Goal: Book appointment/travel/reservation

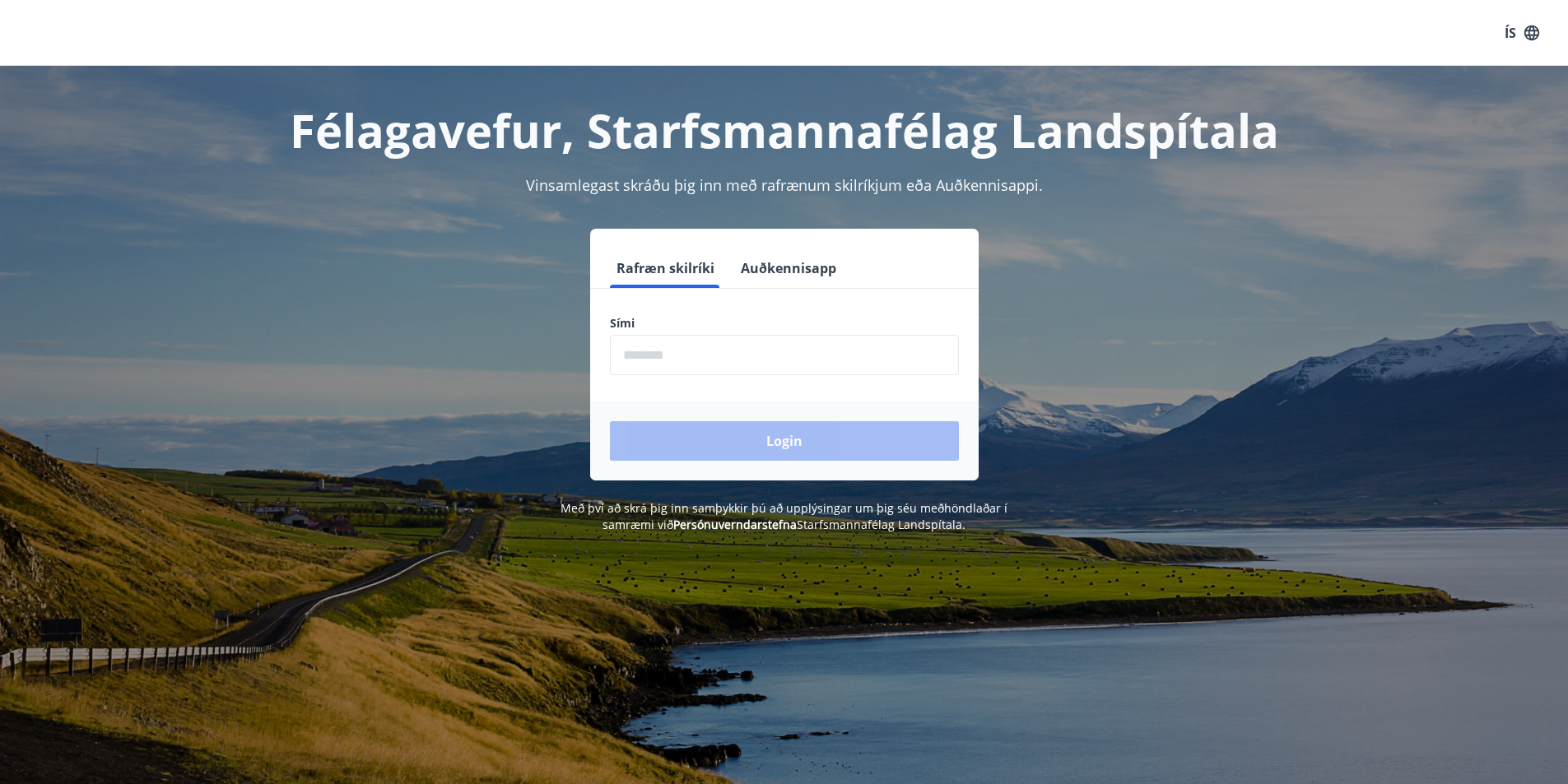
click at [697, 362] on input "phone" at bounding box center [784, 354] width 349 height 40
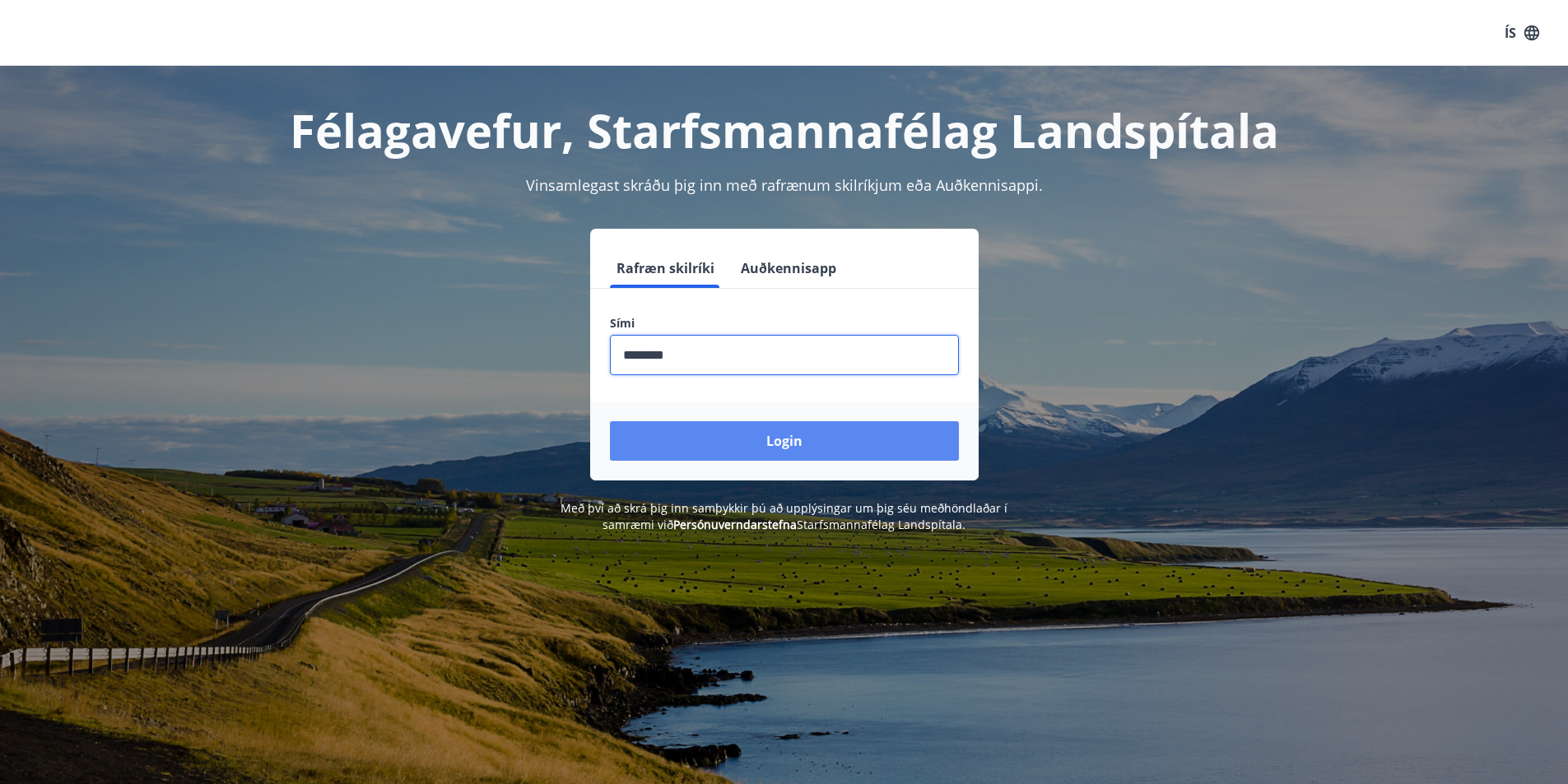
type input "********"
click at [770, 435] on button "Login" at bounding box center [784, 440] width 349 height 39
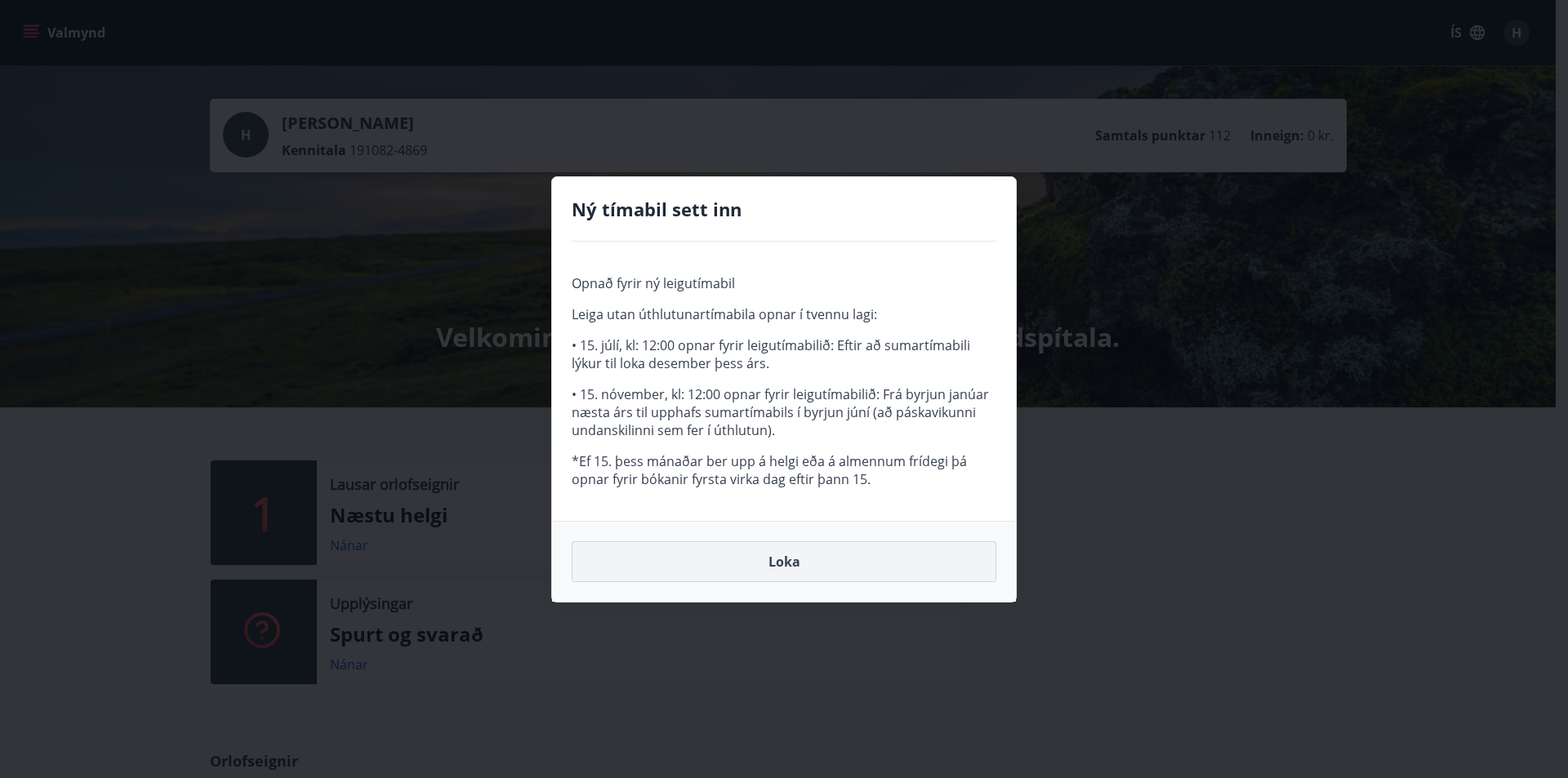
click at [776, 567] on button "Loka" at bounding box center [784, 562] width 425 height 41
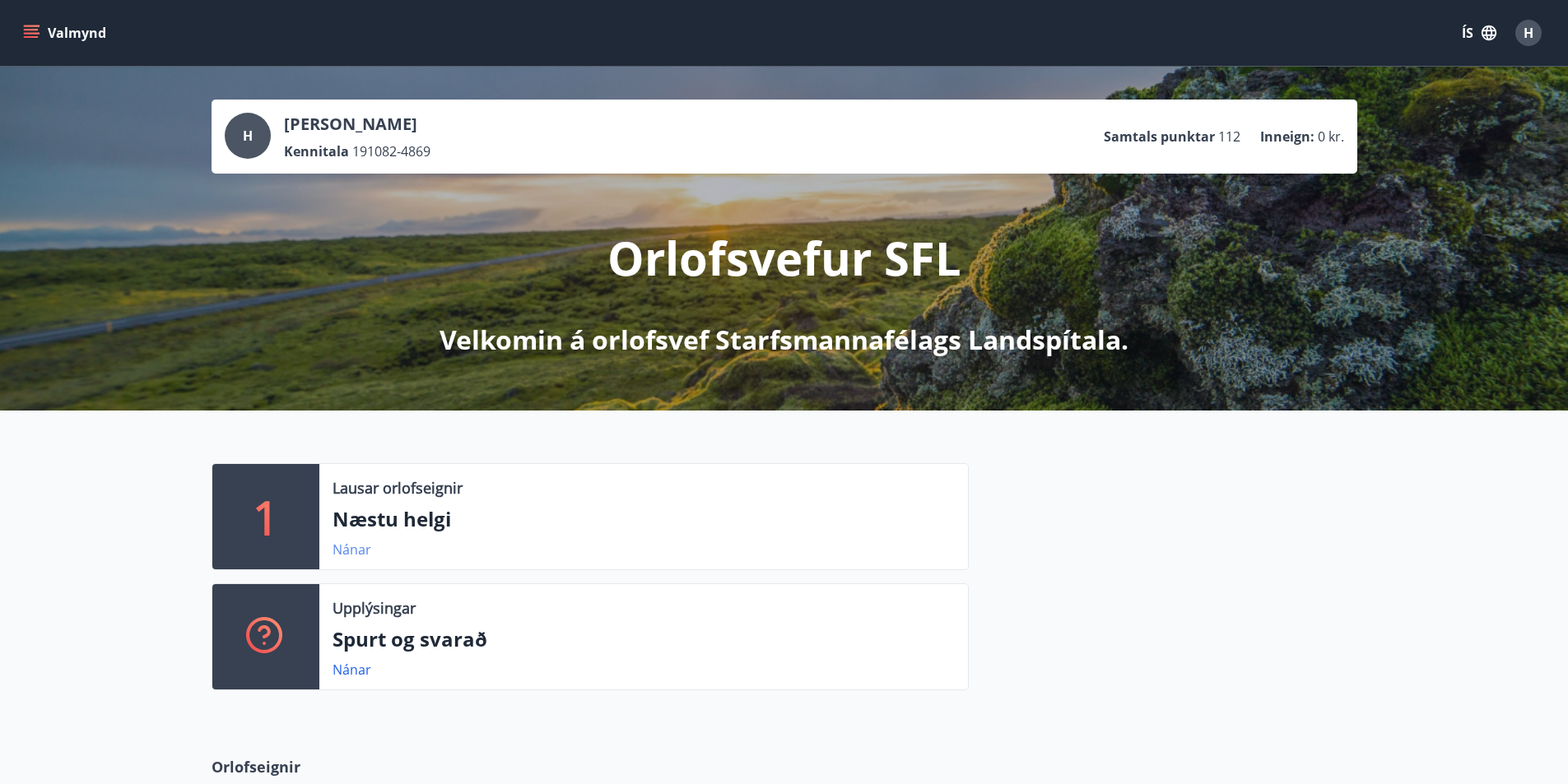
click at [355, 551] on link "Nánar" at bounding box center [351, 549] width 39 height 18
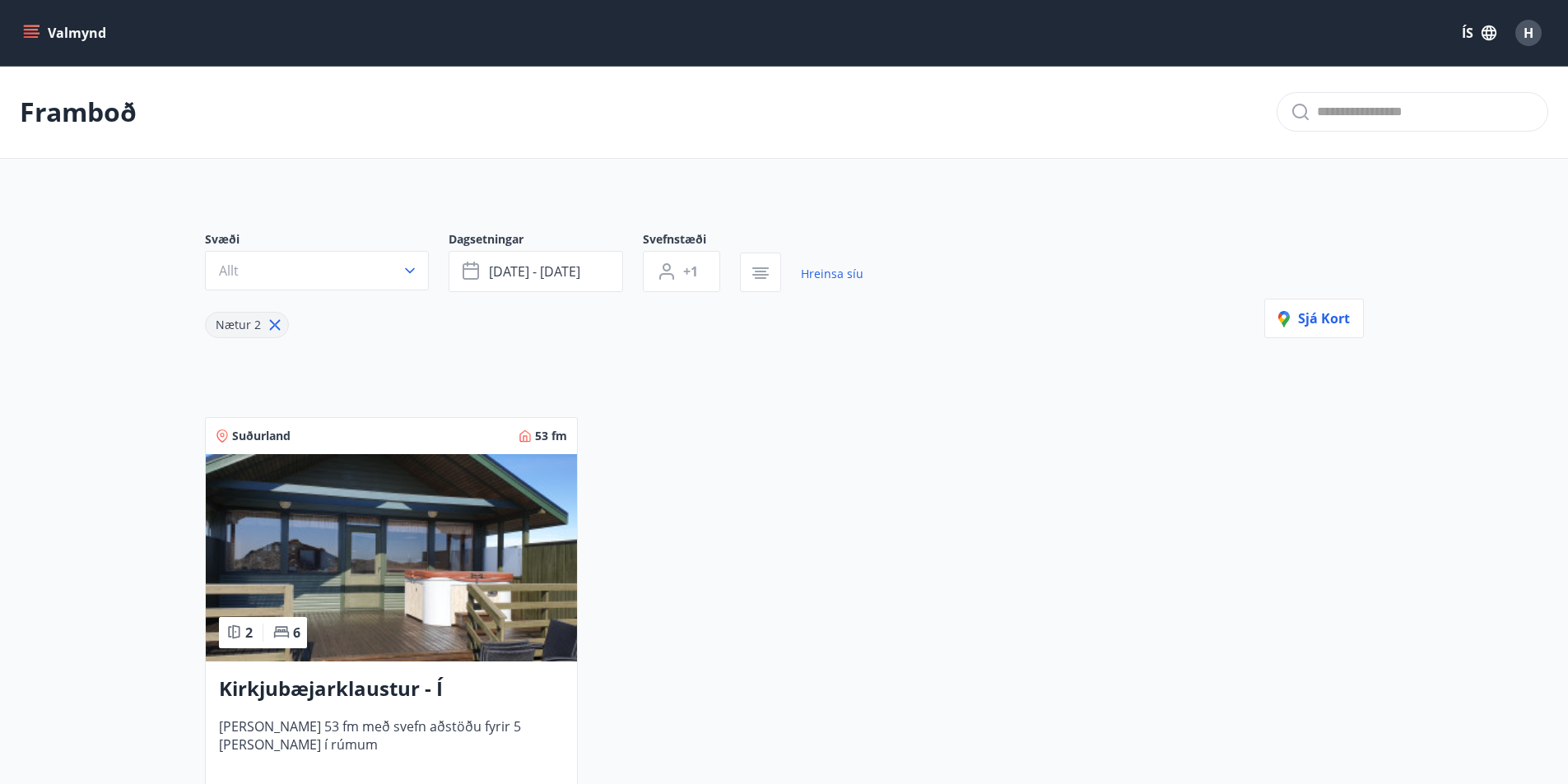
click at [30, 30] on icon "menu" at bounding box center [31, 30] width 15 height 2
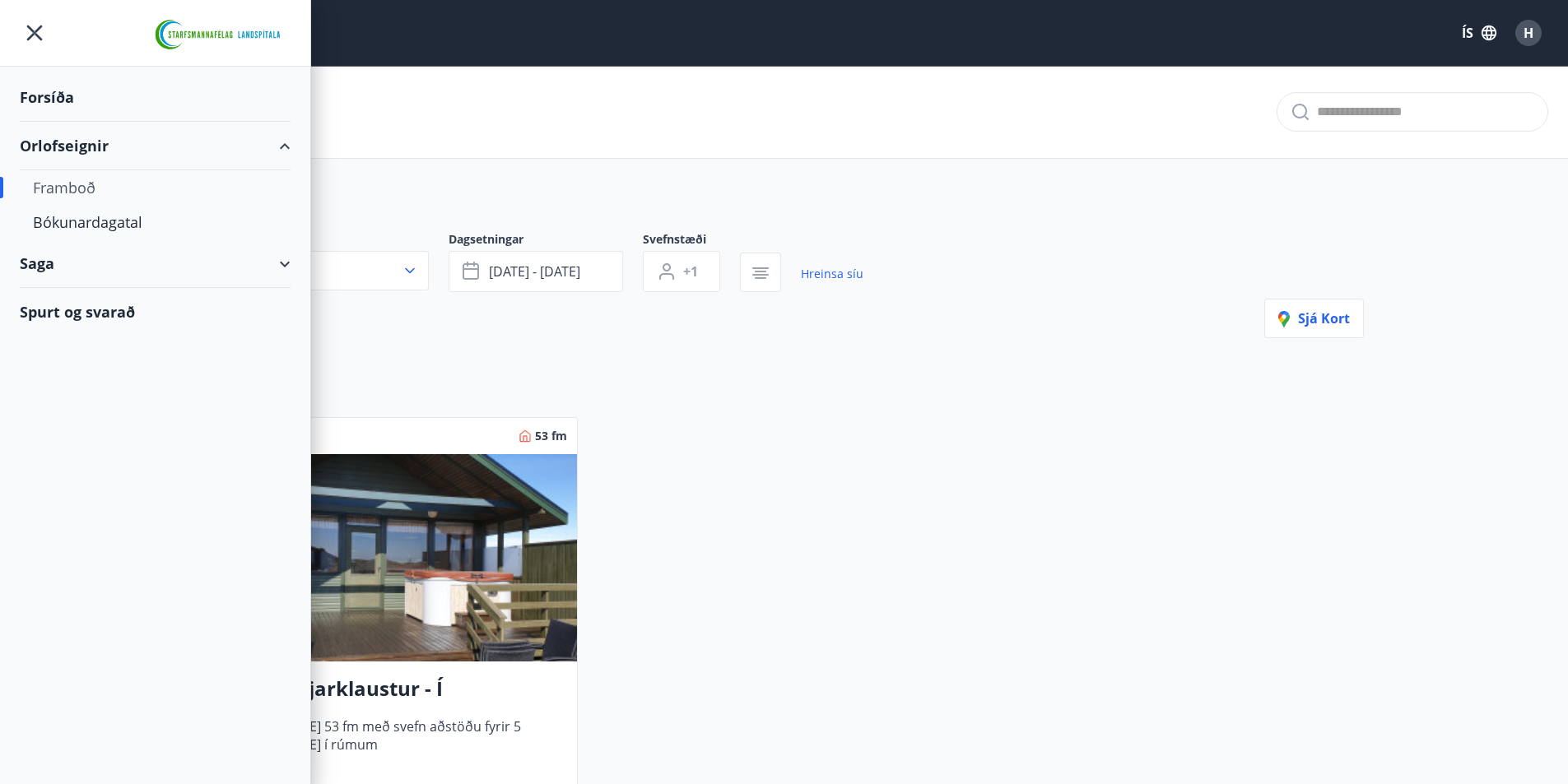
click at [62, 189] on div "Framboð" at bounding box center [155, 187] width 244 height 35
type input "*"
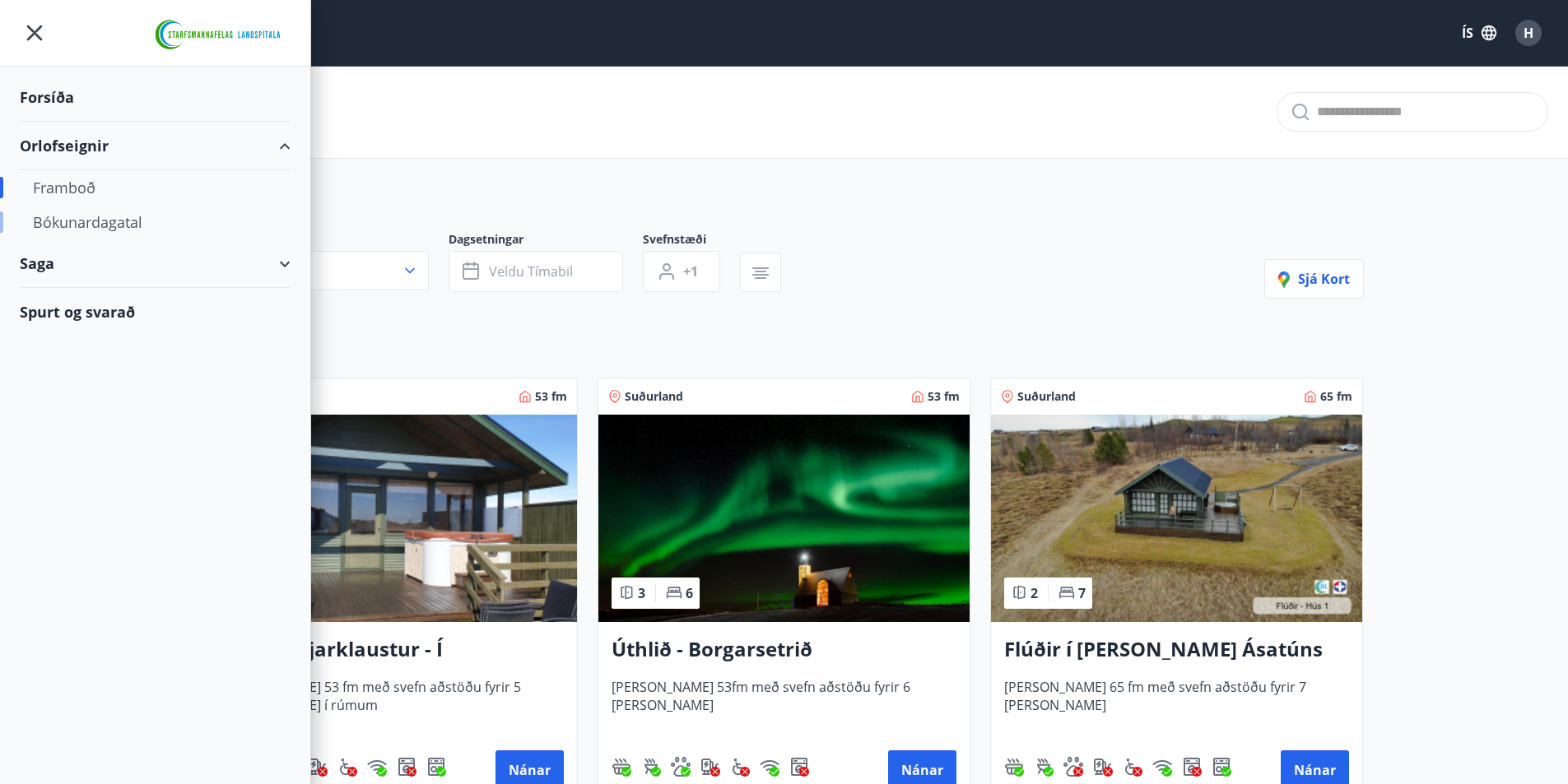
click at [66, 219] on div "Bókunardagatal" at bounding box center [155, 222] width 244 height 35
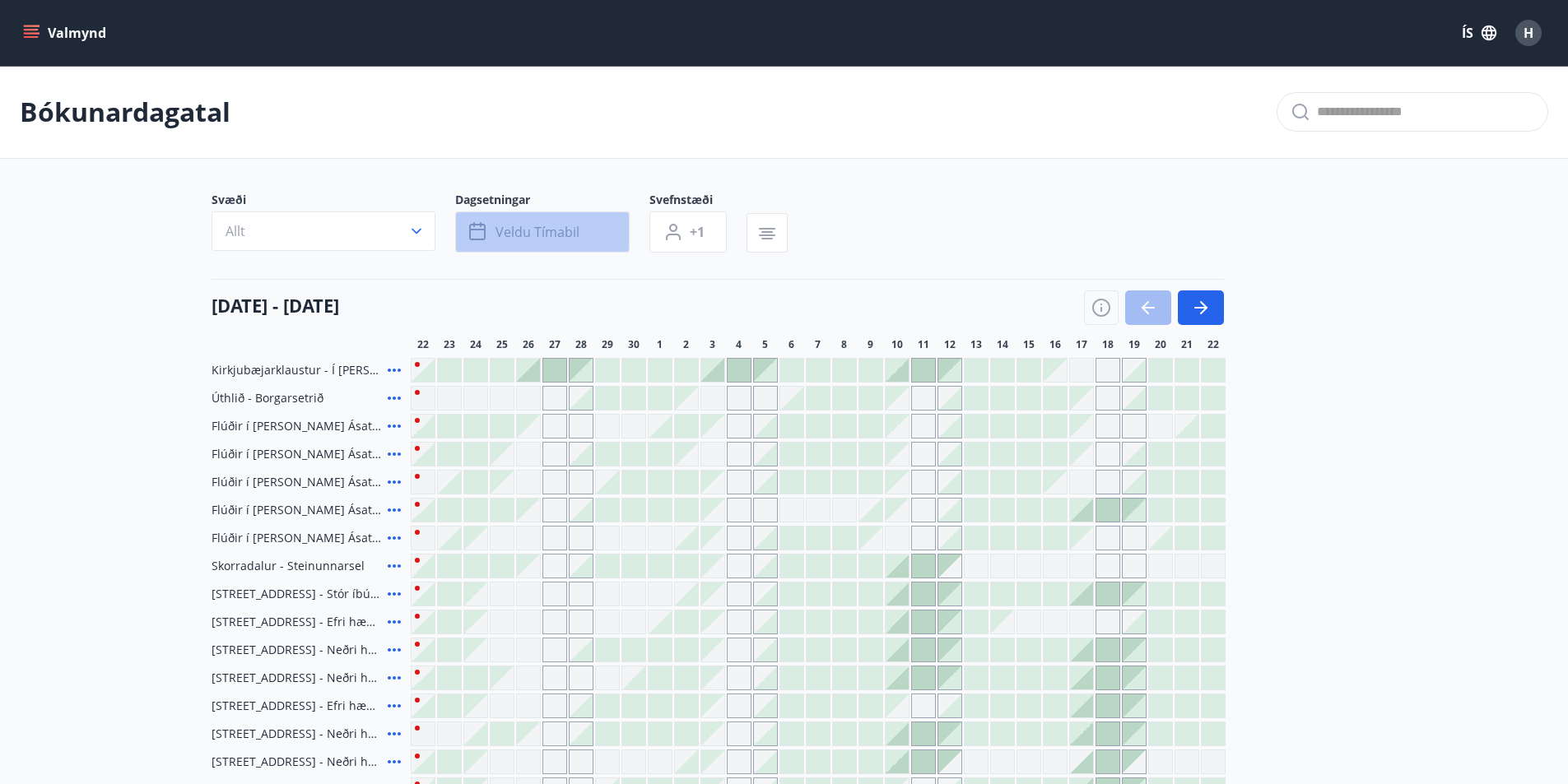
click at [512, 239] on span "Veldu tímabil" at bounding box center [538, 231] width 84 height 18
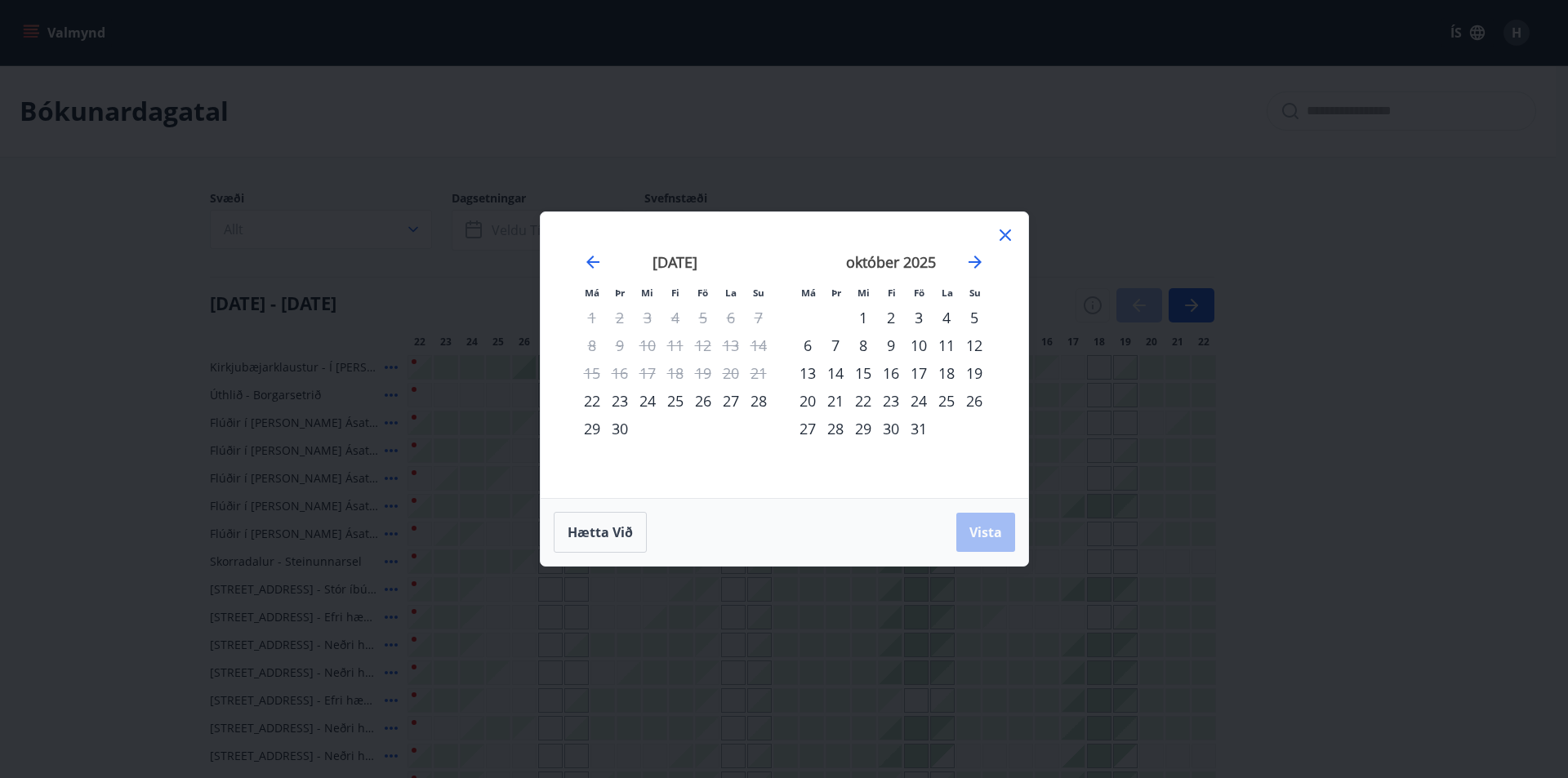
click at [860, 320] on div "1" at bounding box center [863, 317] width 28 height 28
click at [922, 427] on div "31" at bounding box center [918, 428] width 28 height 28
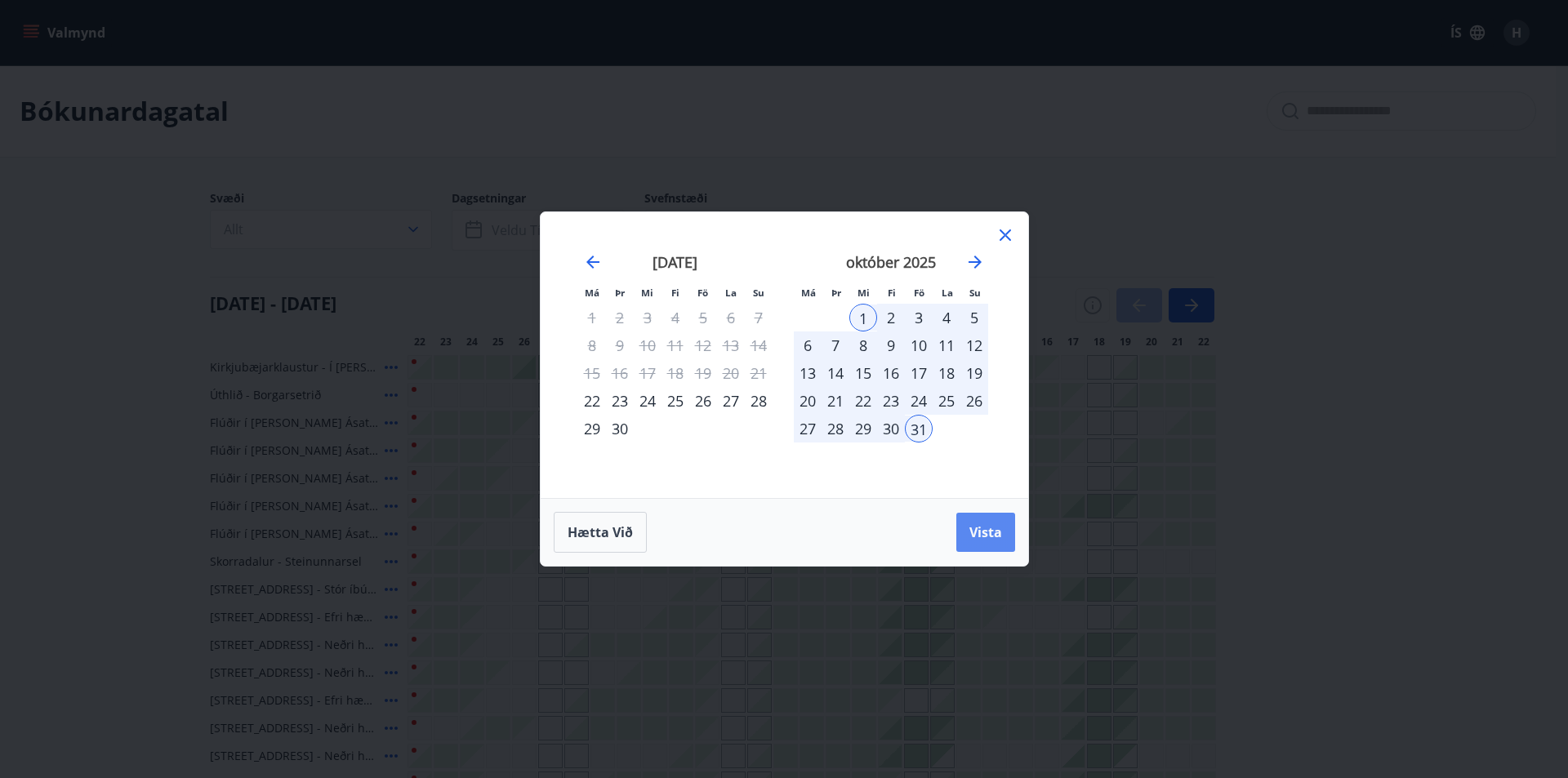
click at [971, 547] on button "Vista" at bounding box center [986, 532] width 59 height 39
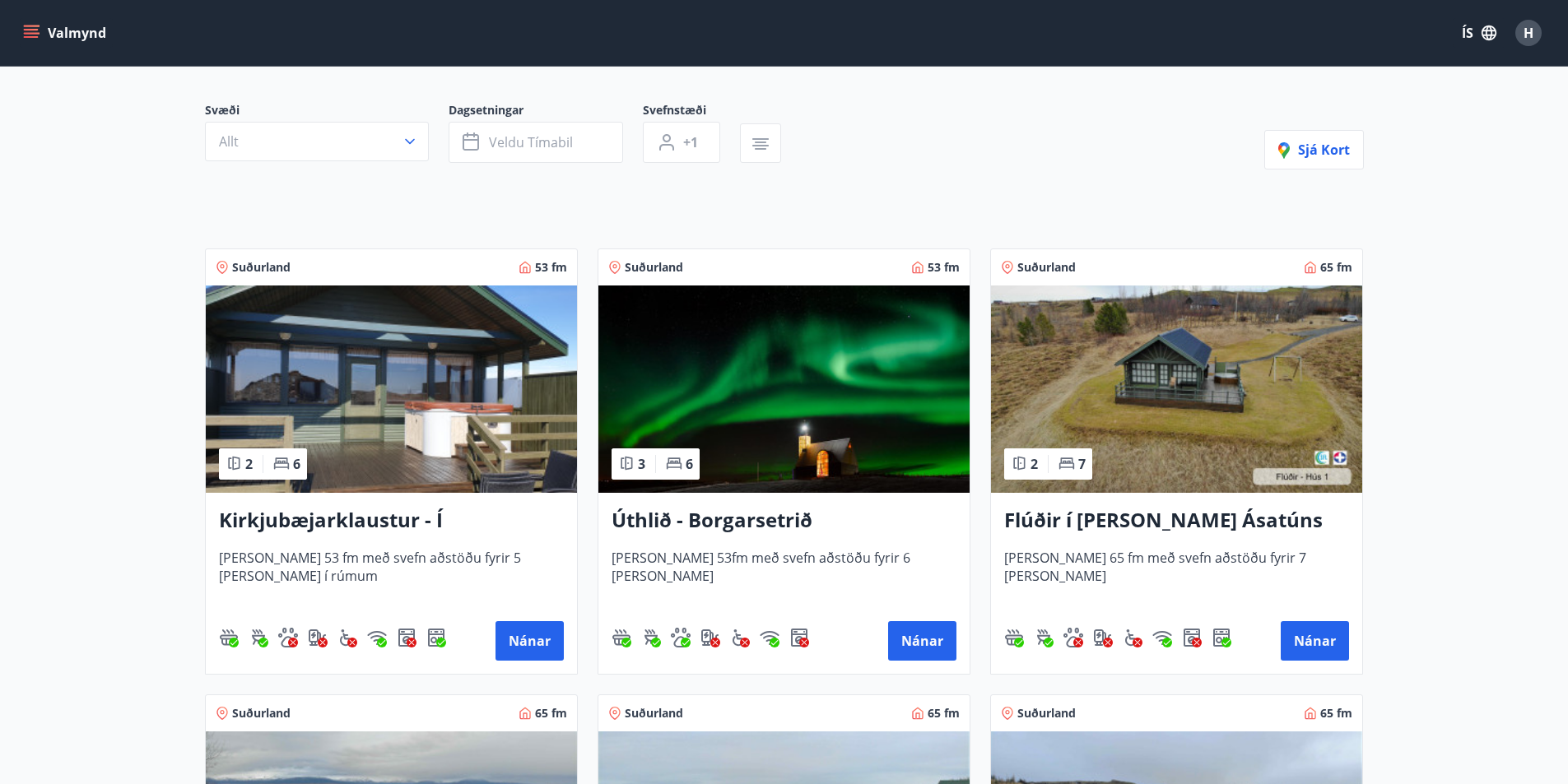
scroll to position [329, 0]
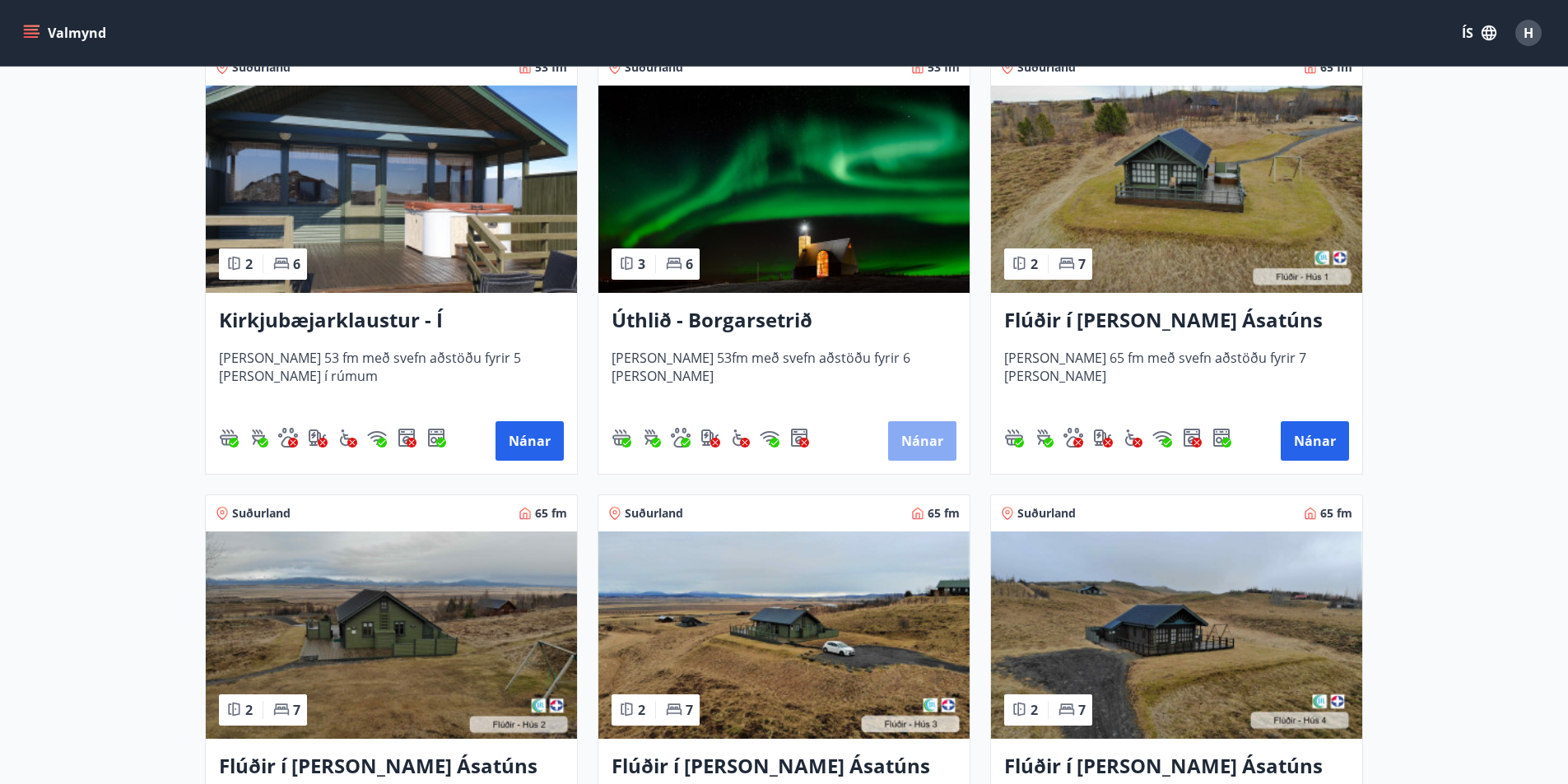
click at [931, 432] on button "Nánar" at bounding box center [922, 440] width 68 height 39
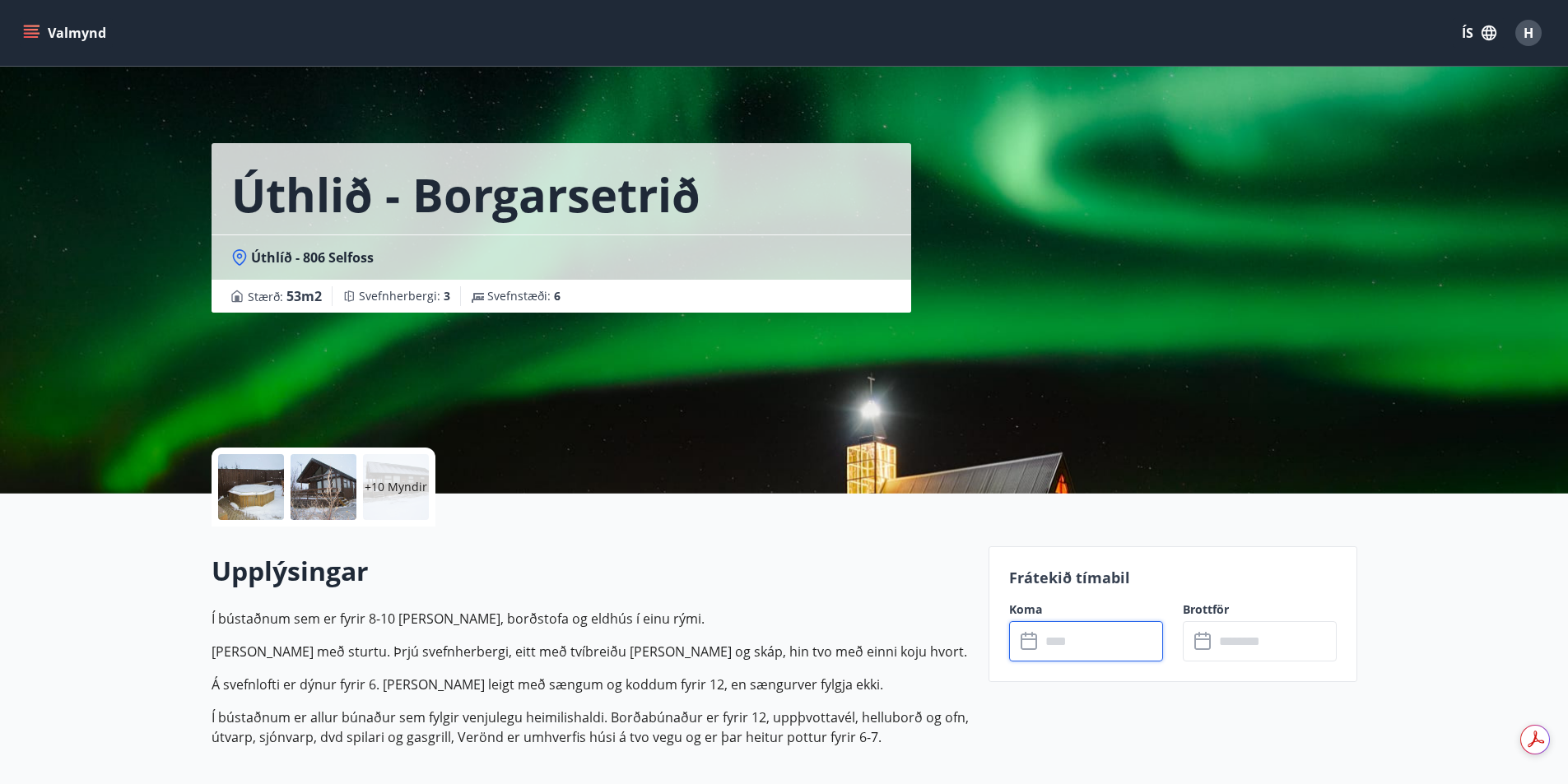
click at [1090, 647] on input "text" at bounding box center [1101, 640] width 123 height 40
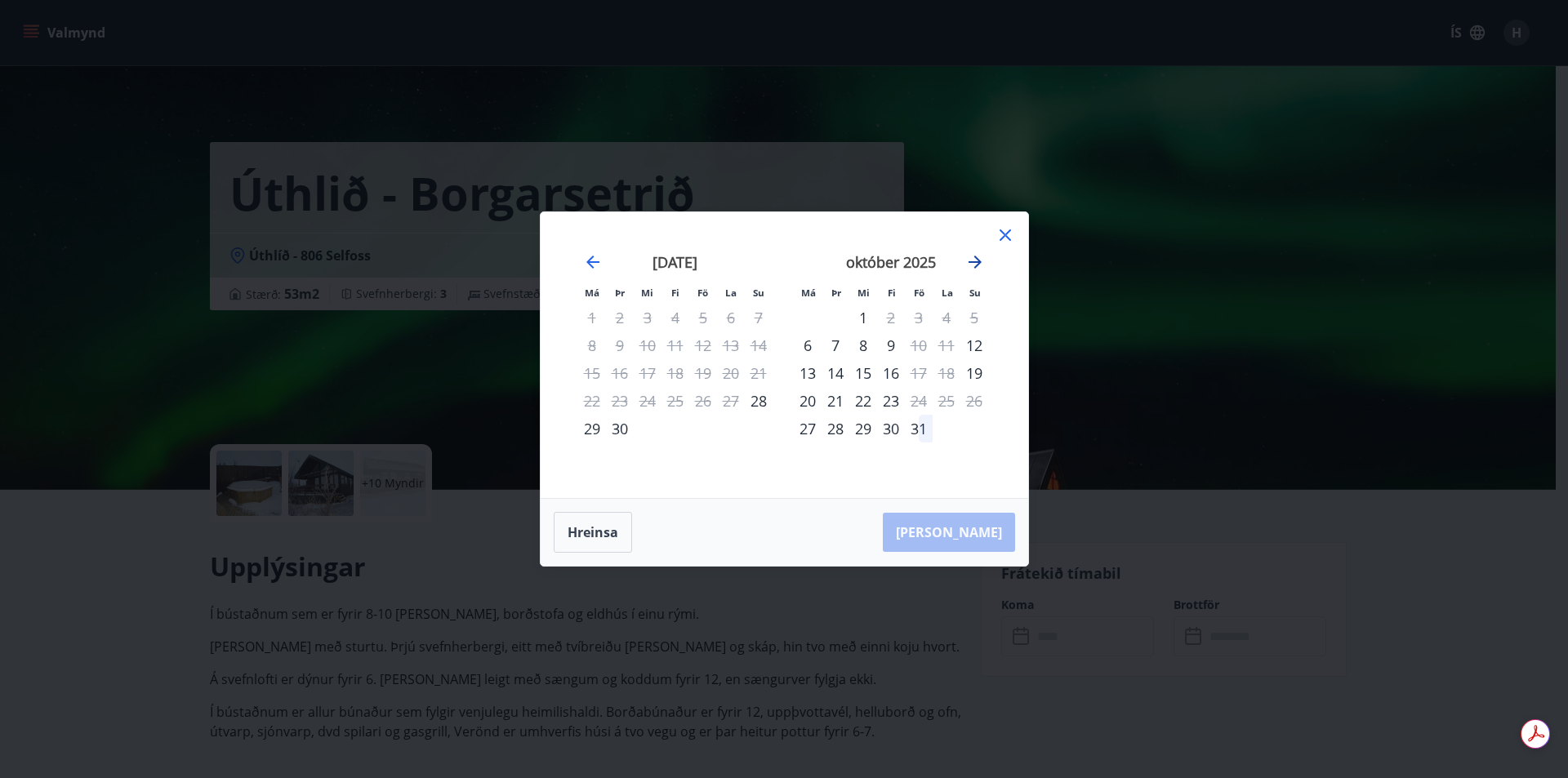
click at [978, 263] on icon "Move forward to switch to the next month." at bounding box center [974, 262] width 13 height 13
click at [978, 262] on icon "Move forward to switch to the next month." at bounding box center [974, 262] width 13 height 13
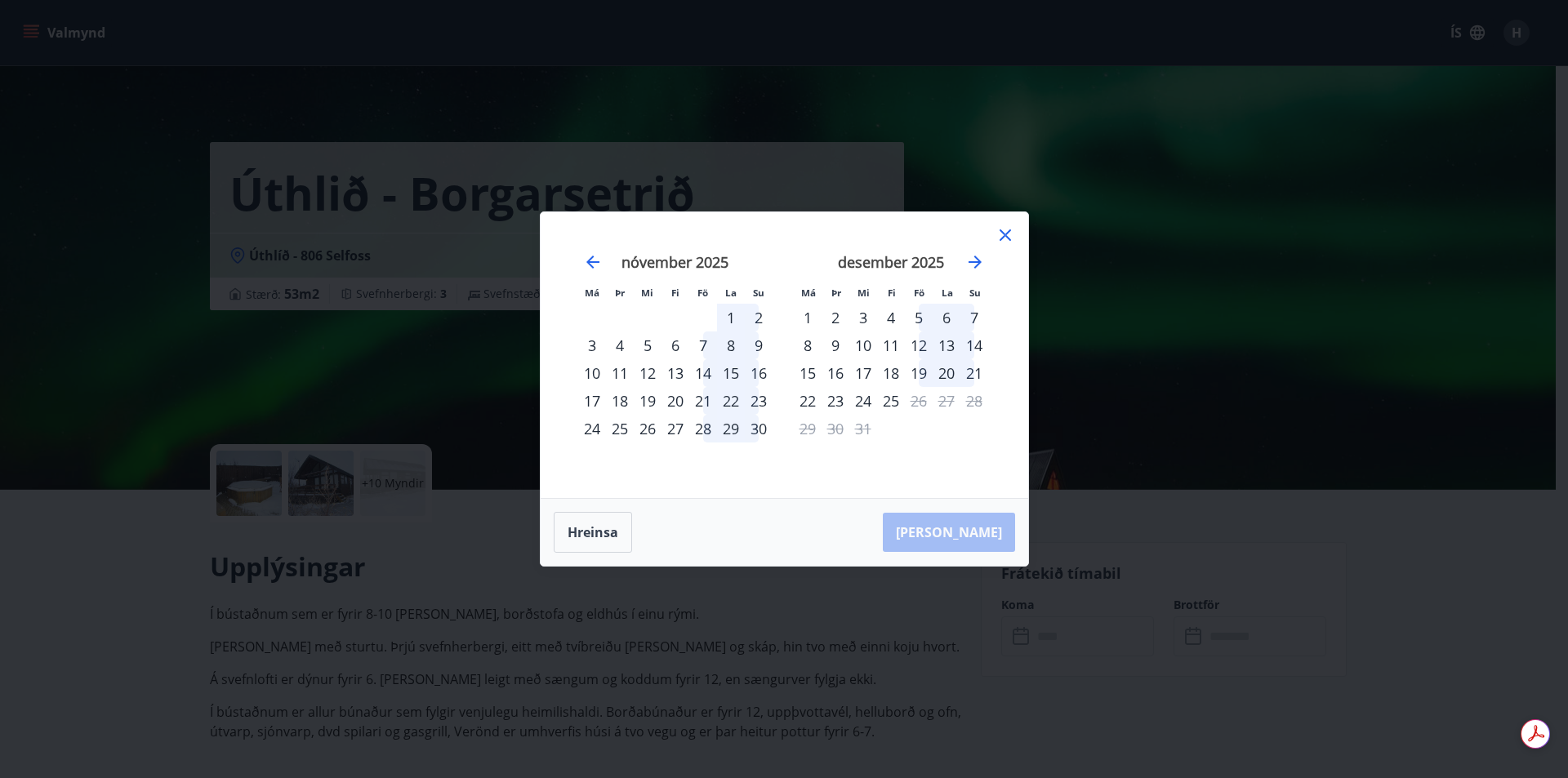
click at [1009, 236] on icon at bounding box center [1005, 235] width 20 height 20
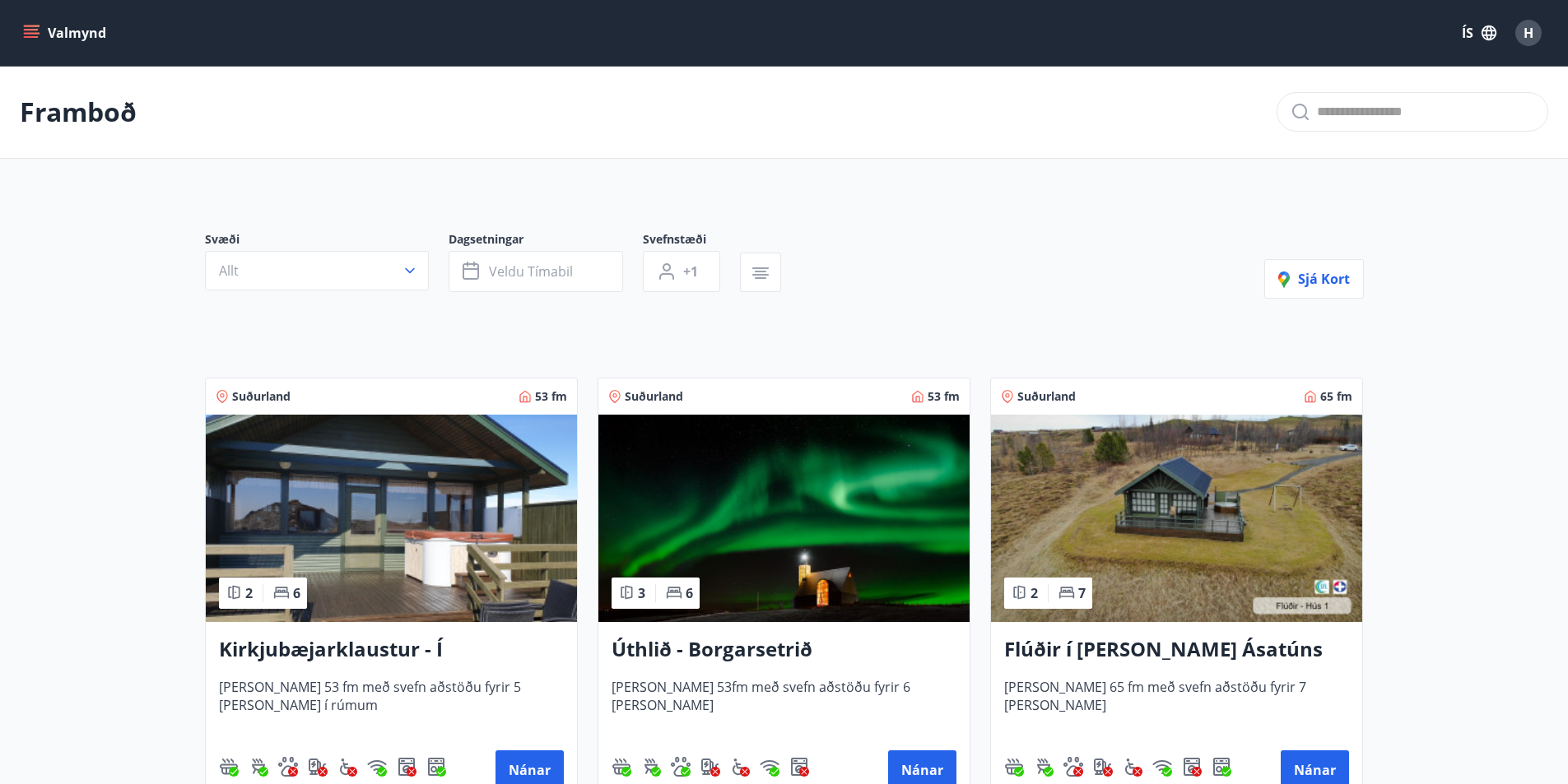
click at [31, 39] on icon "menu" at bounding box center [31, 33] width 16 height 16
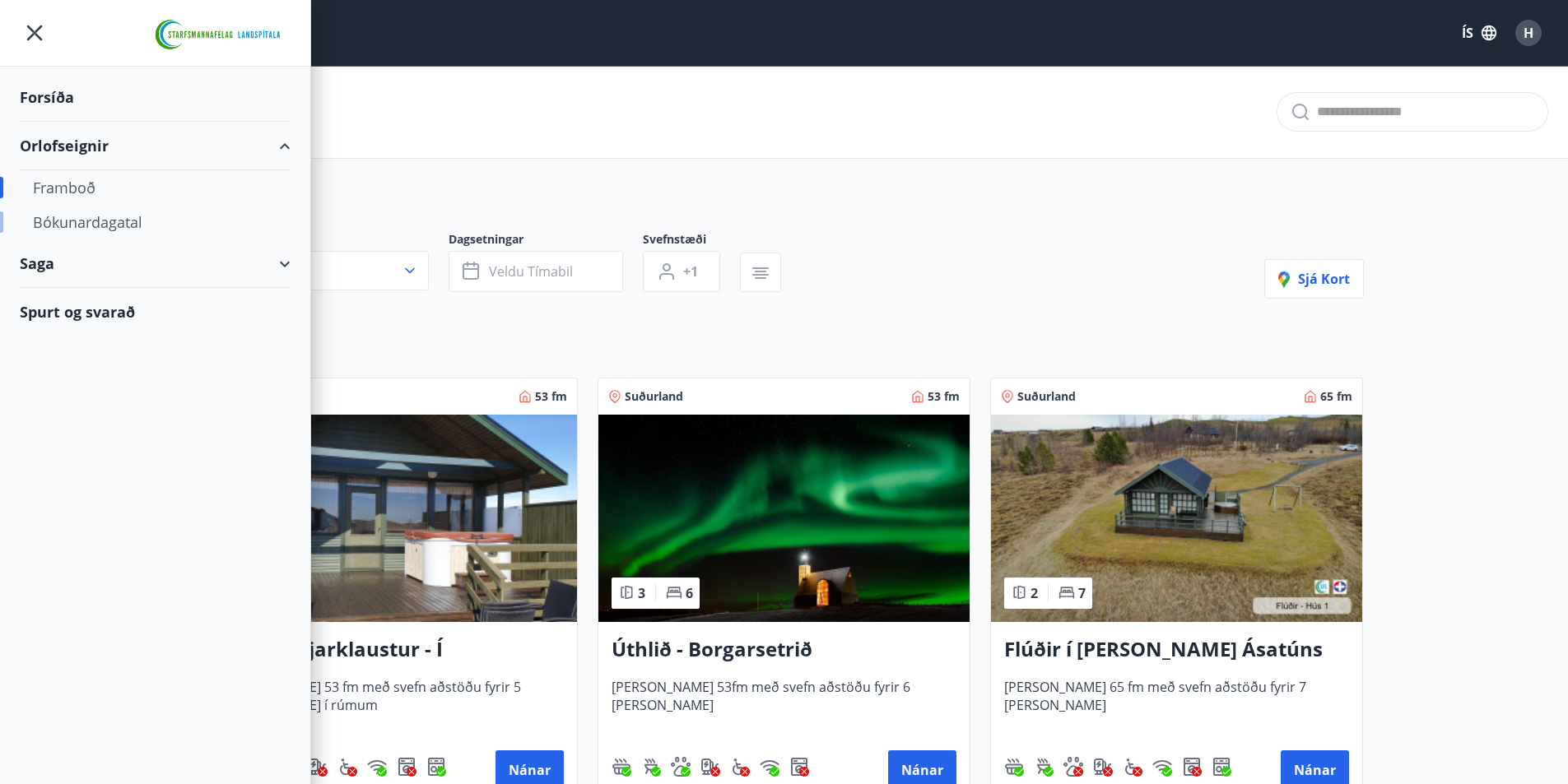
click at [69, 226] on div "Bókunardagatal" at bounding box center [155, 222] width 244 height 35
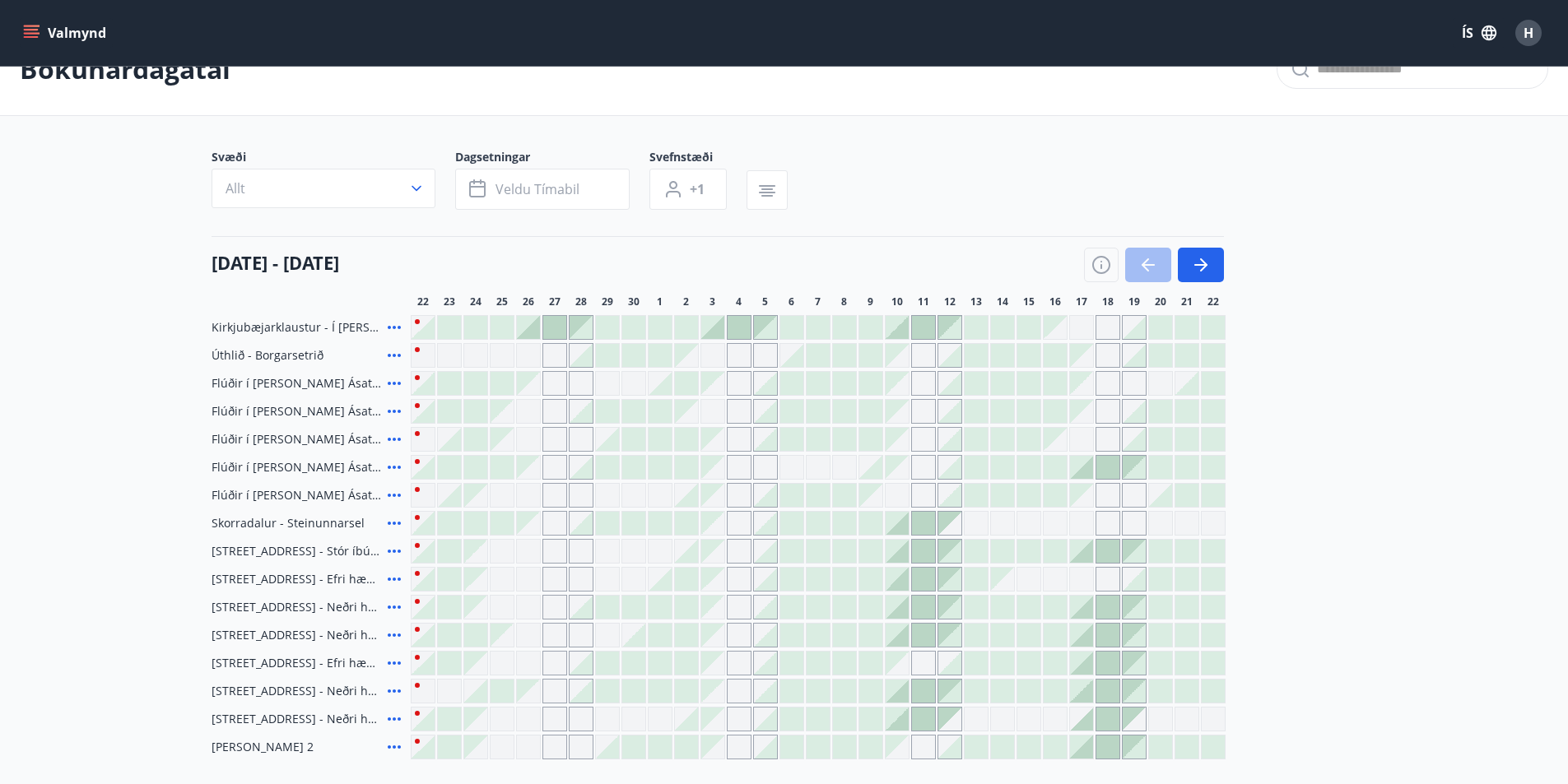
scroll to position [83, 0]
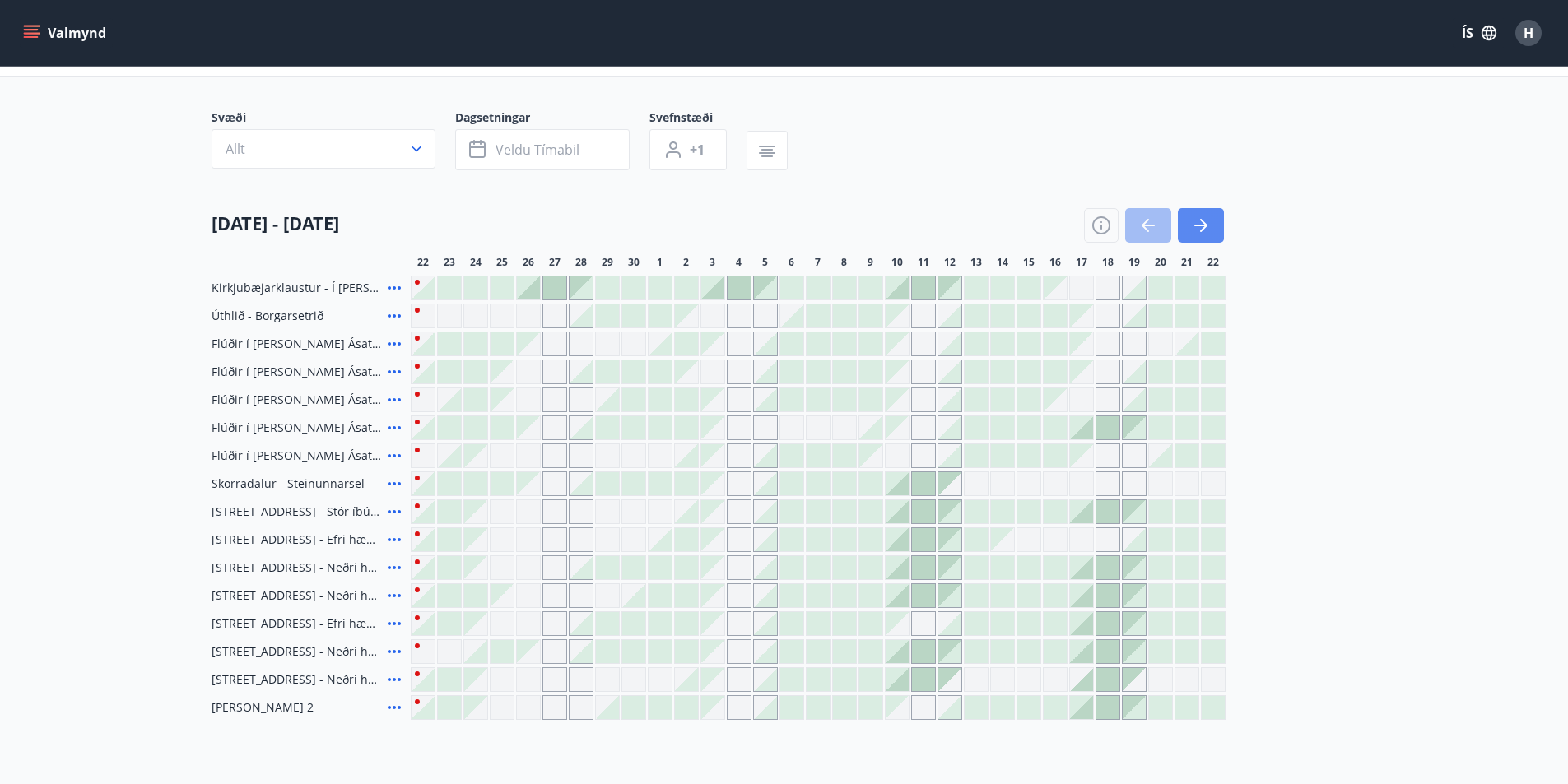
click at [1203, 222] on icon "button" at bounding box center [1204, 225] width 7 height 13
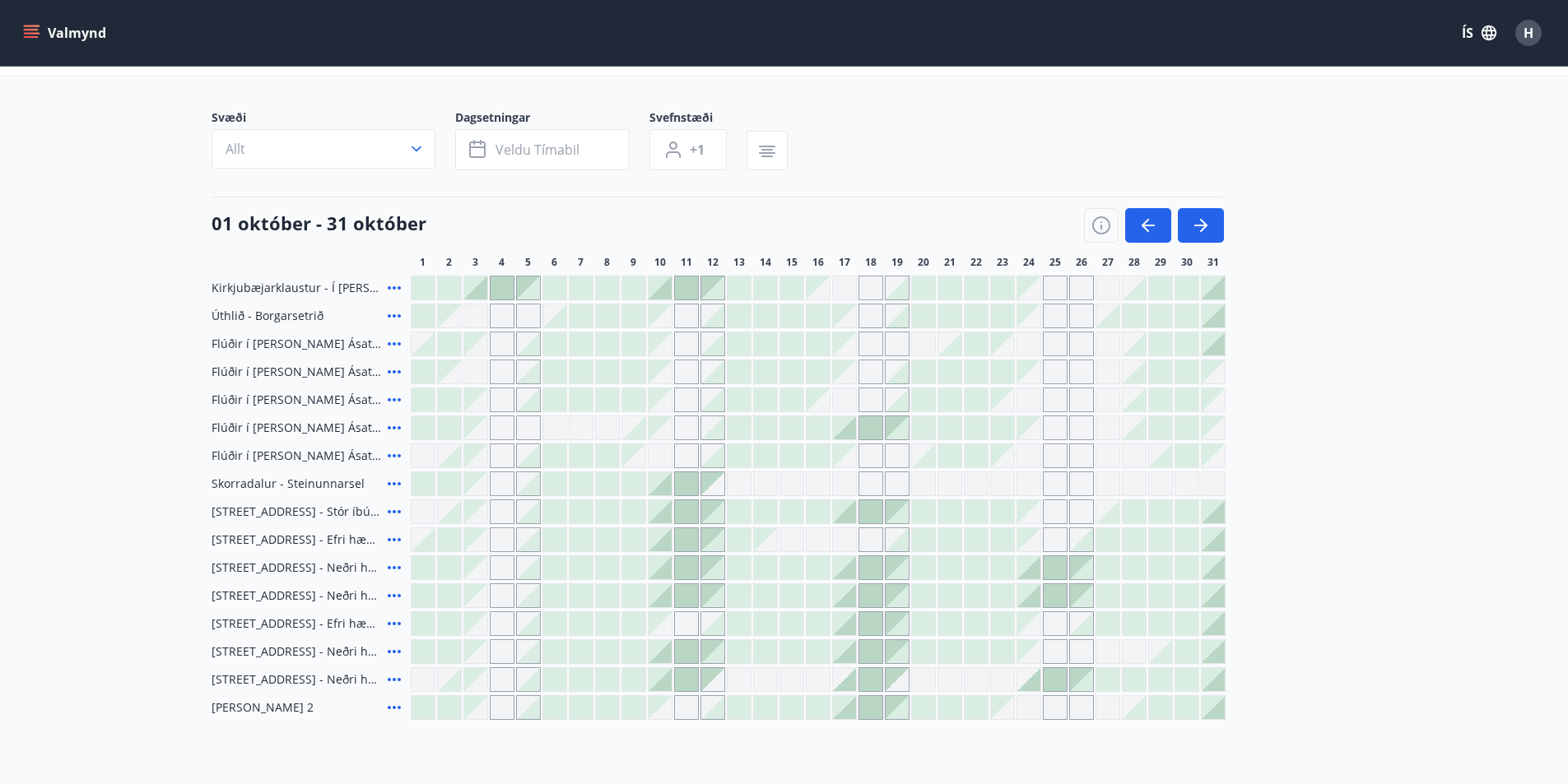
scroll to position [164, 0]
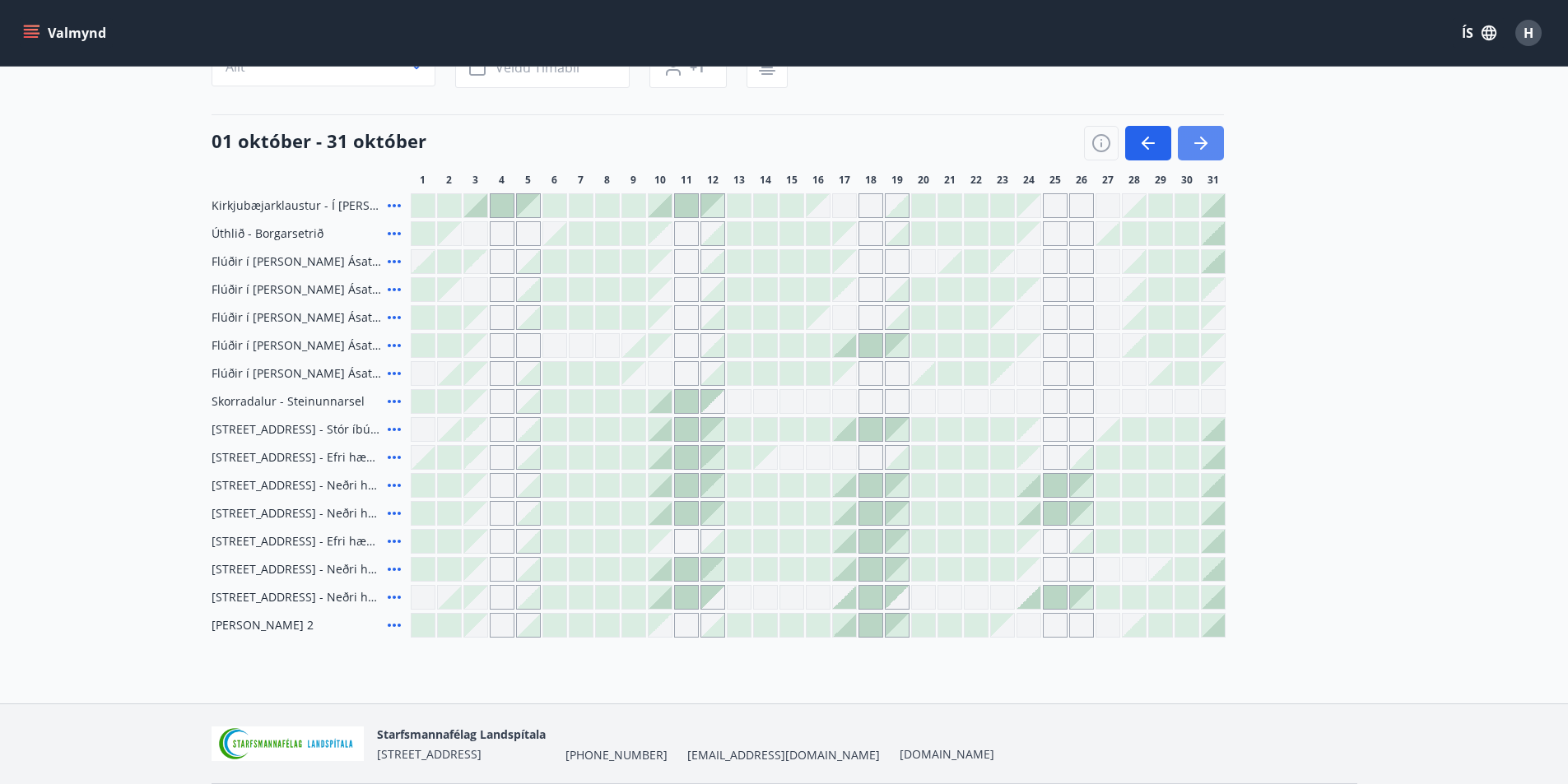
click at [1189, 148] on button "button" at bounding box center [1200, 143] width 46 height 35
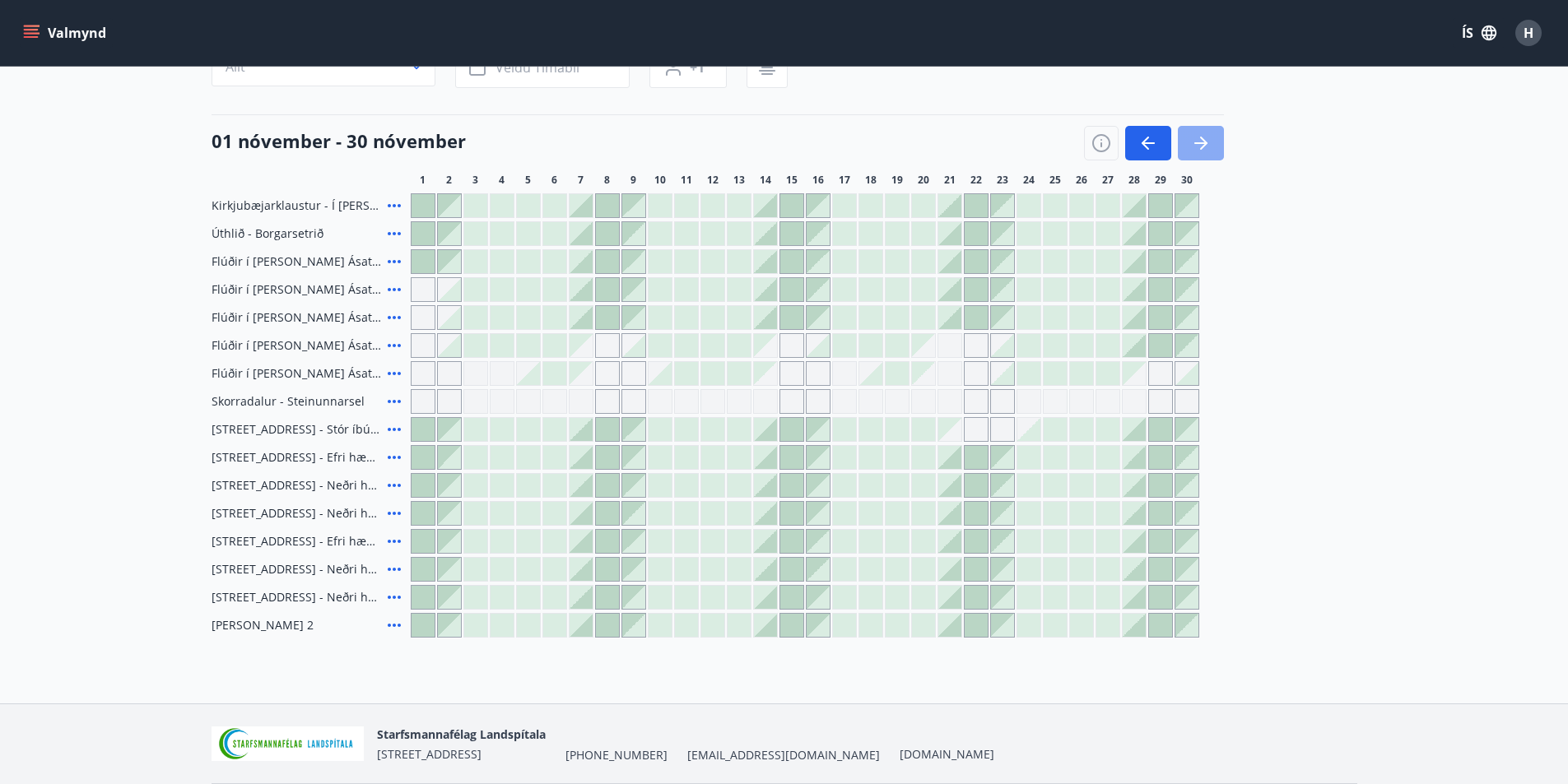
click at [1207, 144] on icon "button" at bounding box center [1201, 144] width 20 height 20
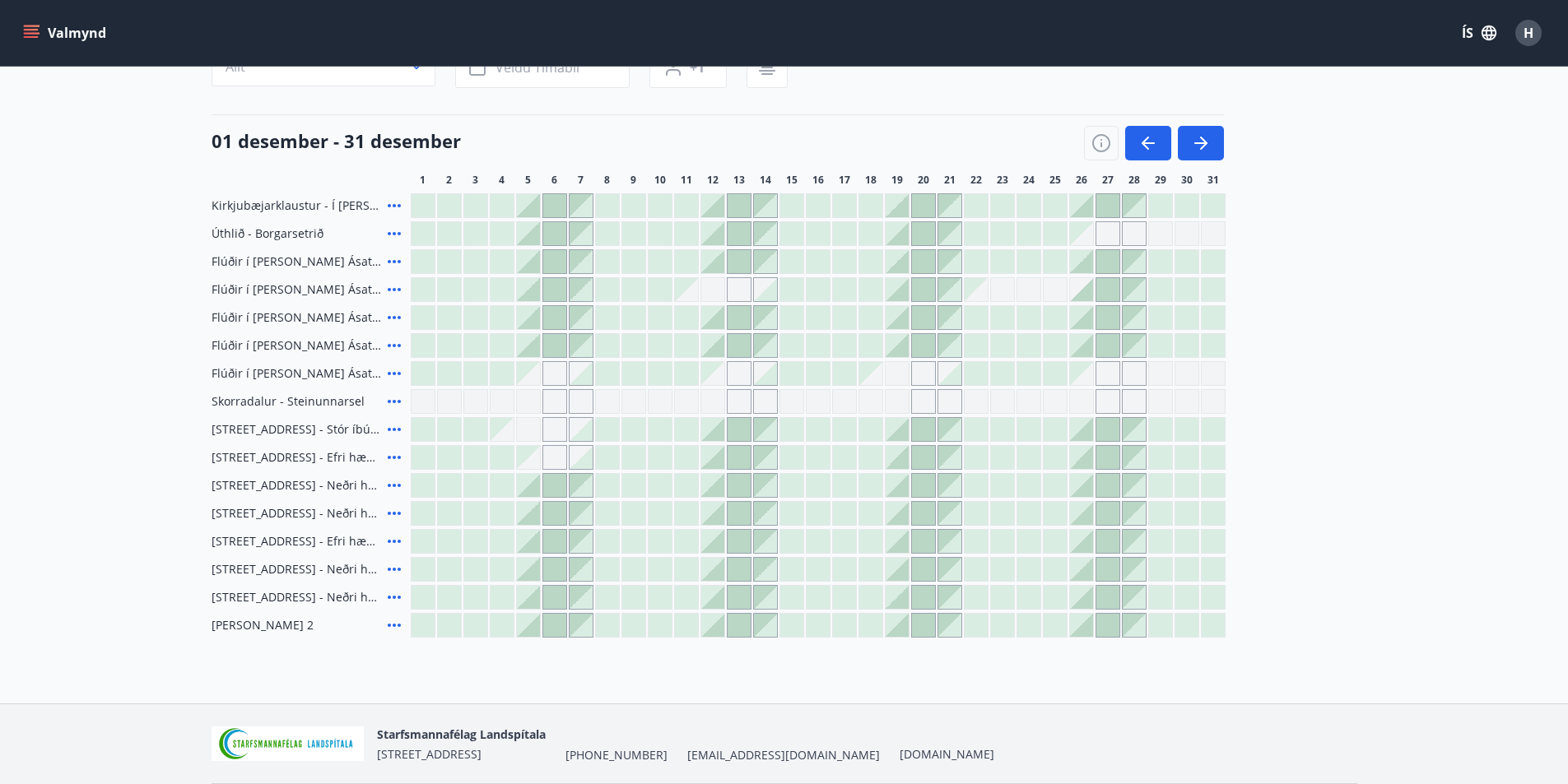
click at [395, 344] on icon at bounding box center [394, 345] width 13 height 4
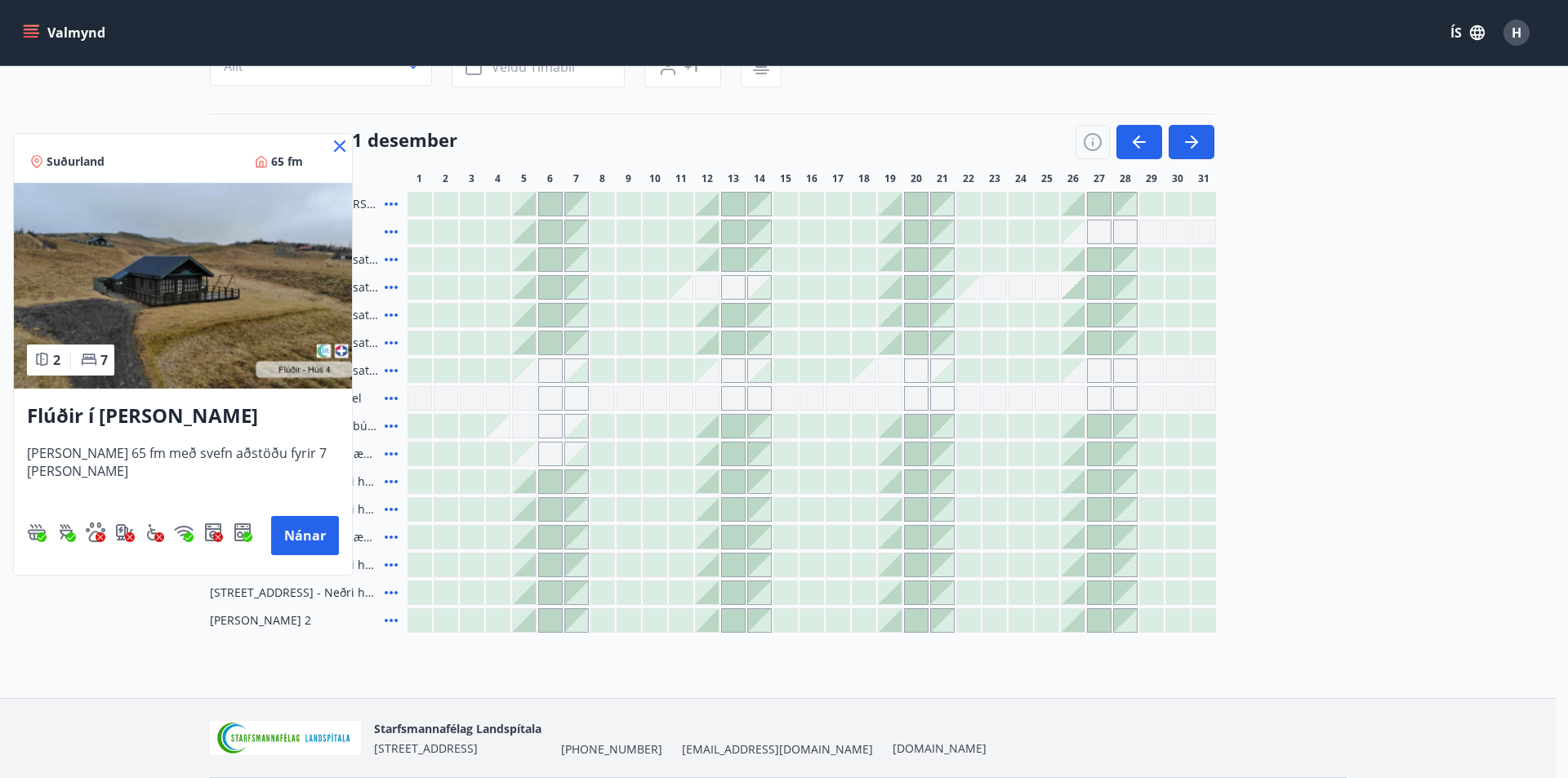
click at [337, 142] on icon at bounding box center [339, 146] width 12 height 12
